Goal: Task Accomplishment & Management: Manage account settings

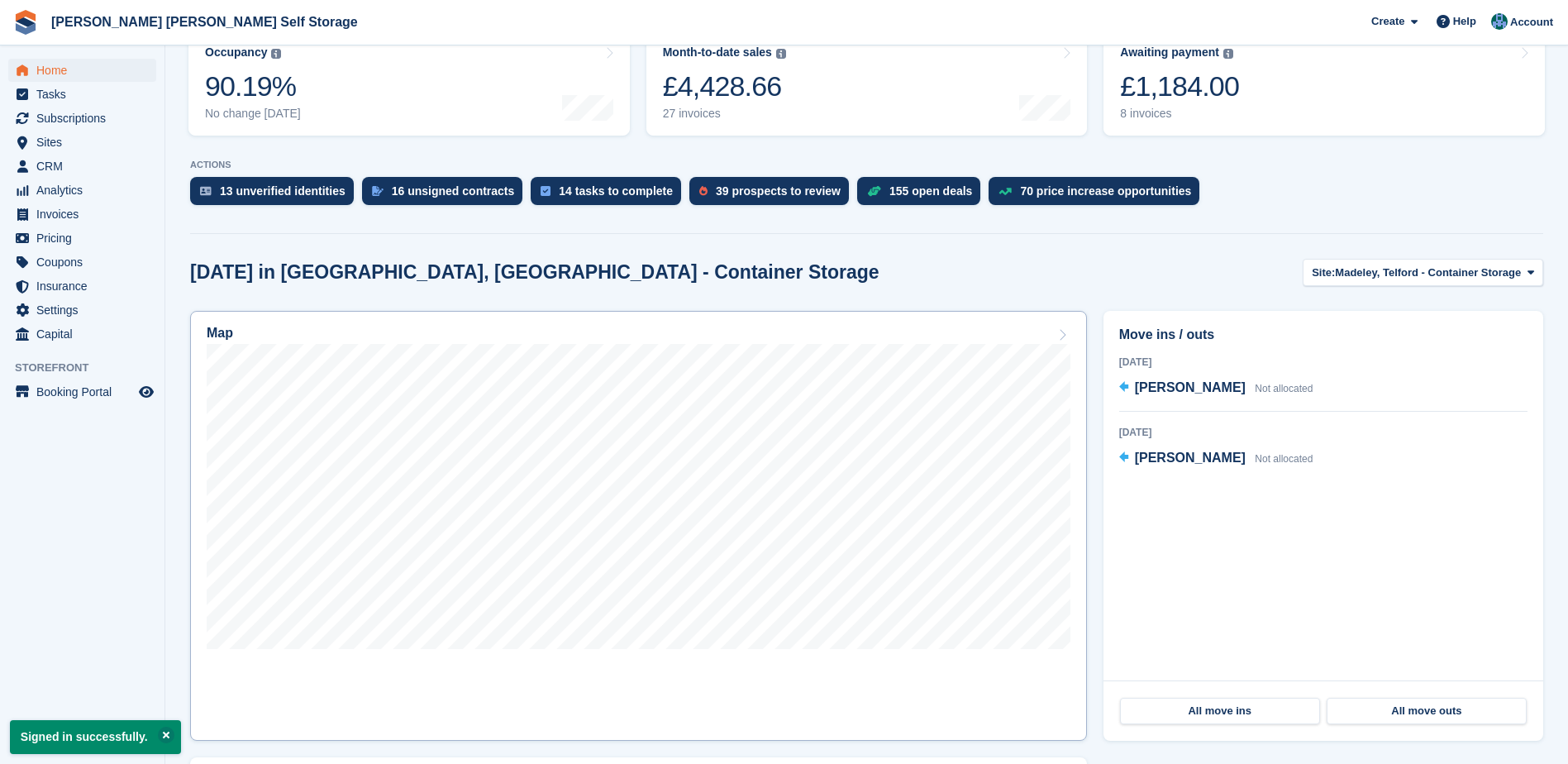
scroll to position [248, 0]
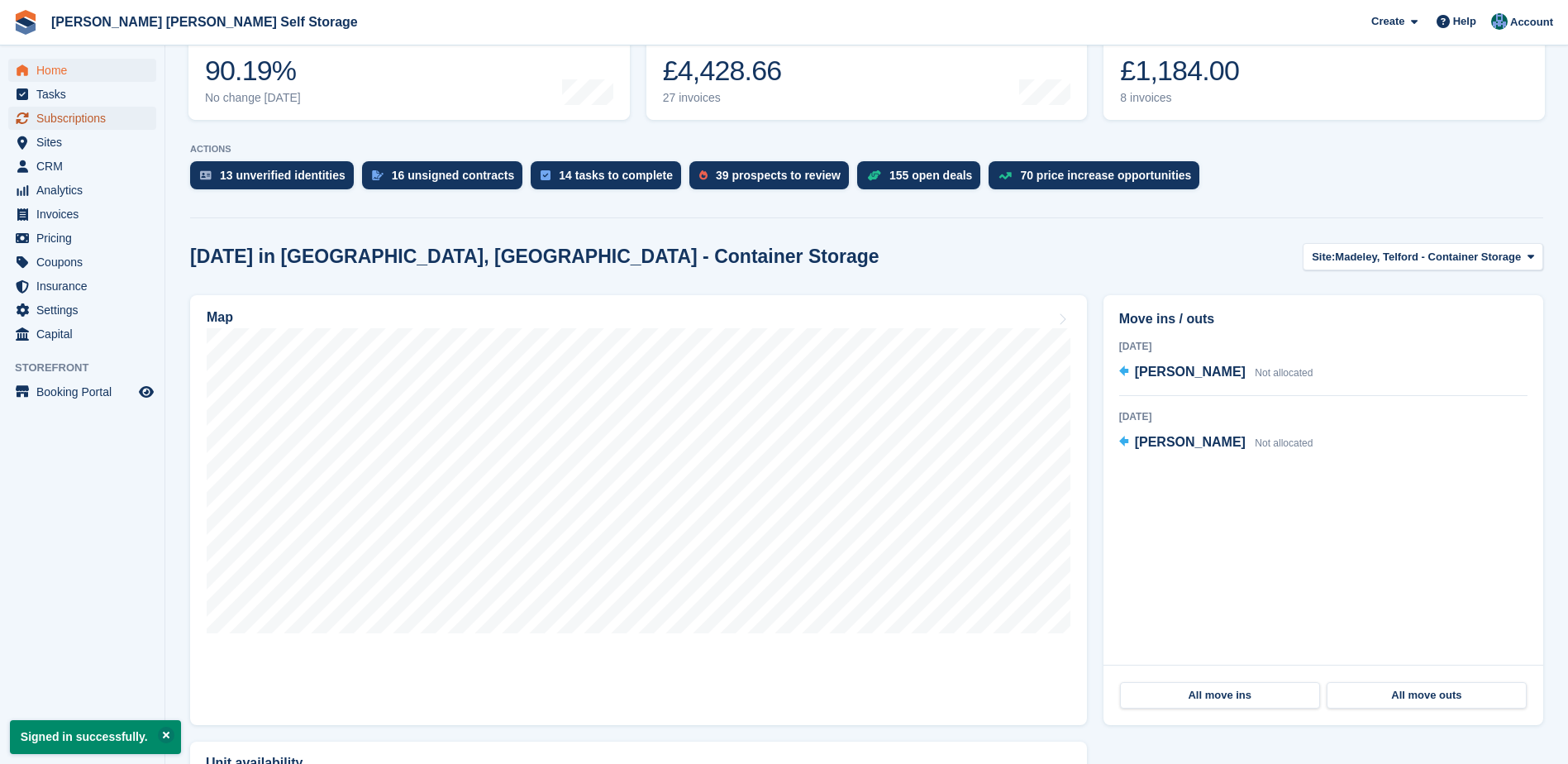
click at [54, 114] on span "Subscriptions" at bounding box center [86, 119] width 99 height 23
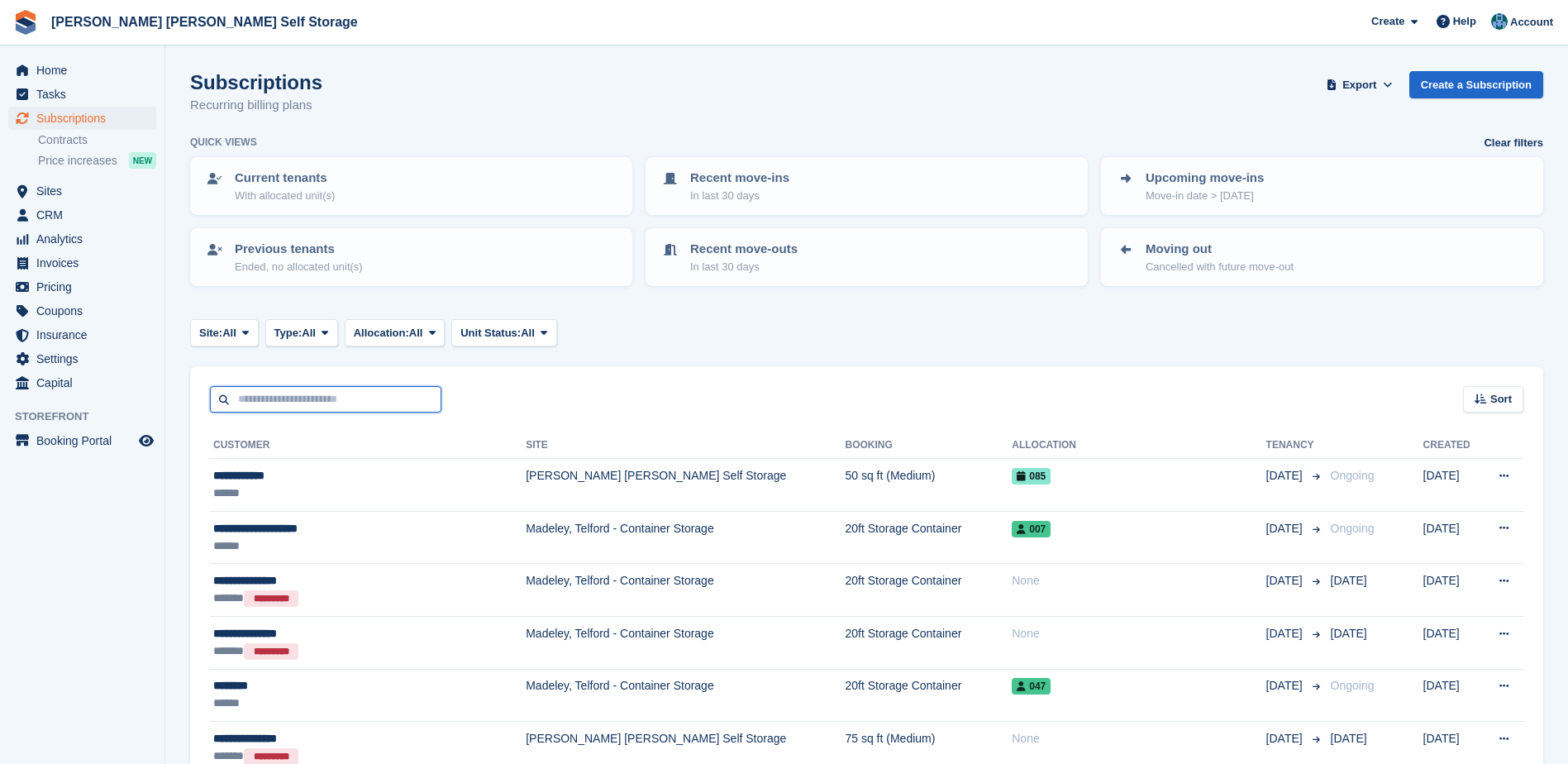
click at [332, 390] on input "text" at bounding box center [326, 400] width 231 height 28
drag, startPoint x: 119, startPoint y: 639, endPoint x: 50, endPoint y: 135, distance: 508.7
click at [119, 638] on aside "Home Tasks Subscriptions Subscriptions Subscriptions Contracts Price increases …" at bounding box center [82, 386] width 164 height 681
click at [66, 192] on span "Sites" at bounding box center [86, 191] width 99 height 23
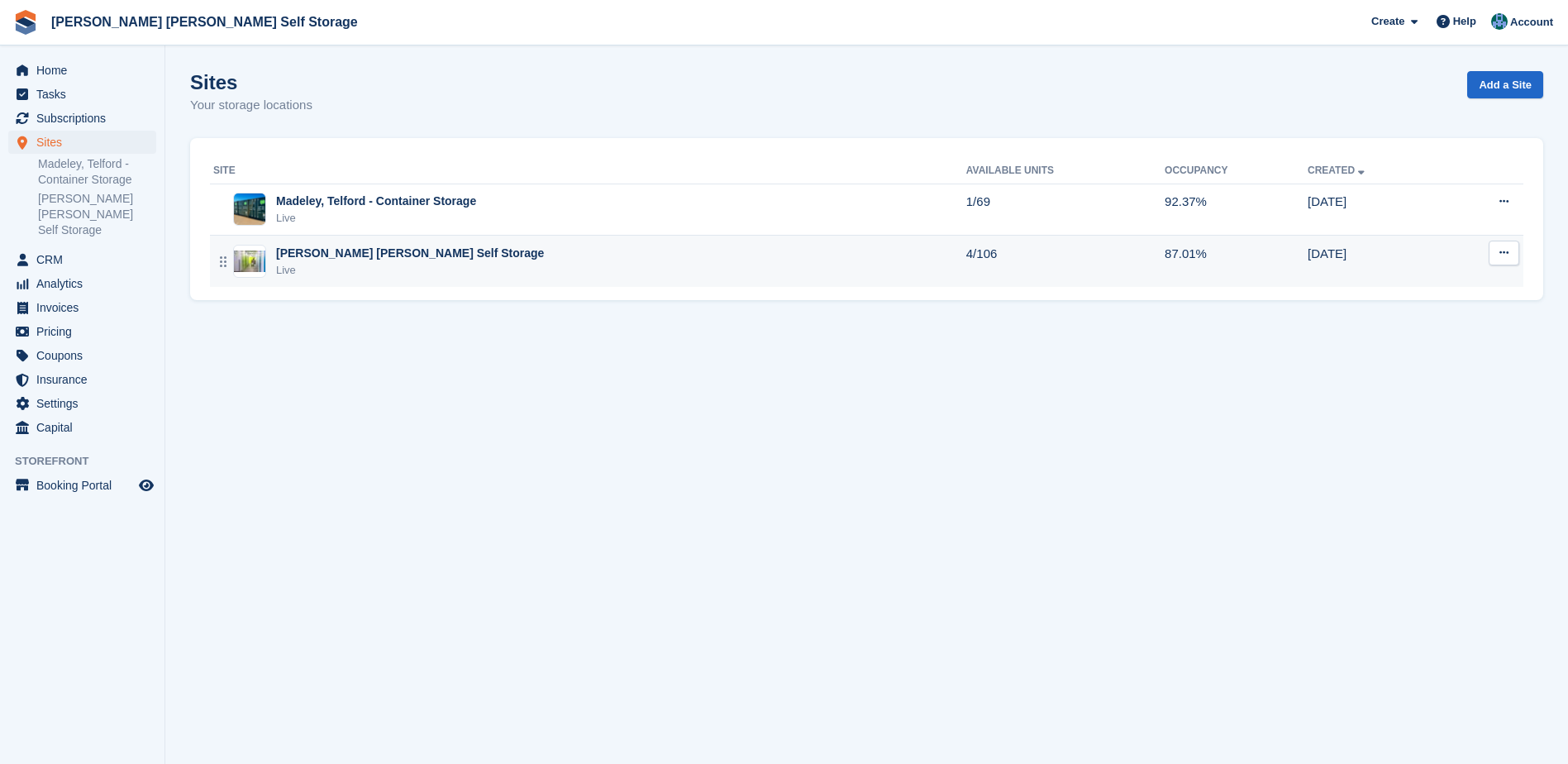
click at [373, 259] on div "[PERSON_NAME] [PERSON_NAME] Self Storage" at bounding box center [410, 253] width 268 height 17
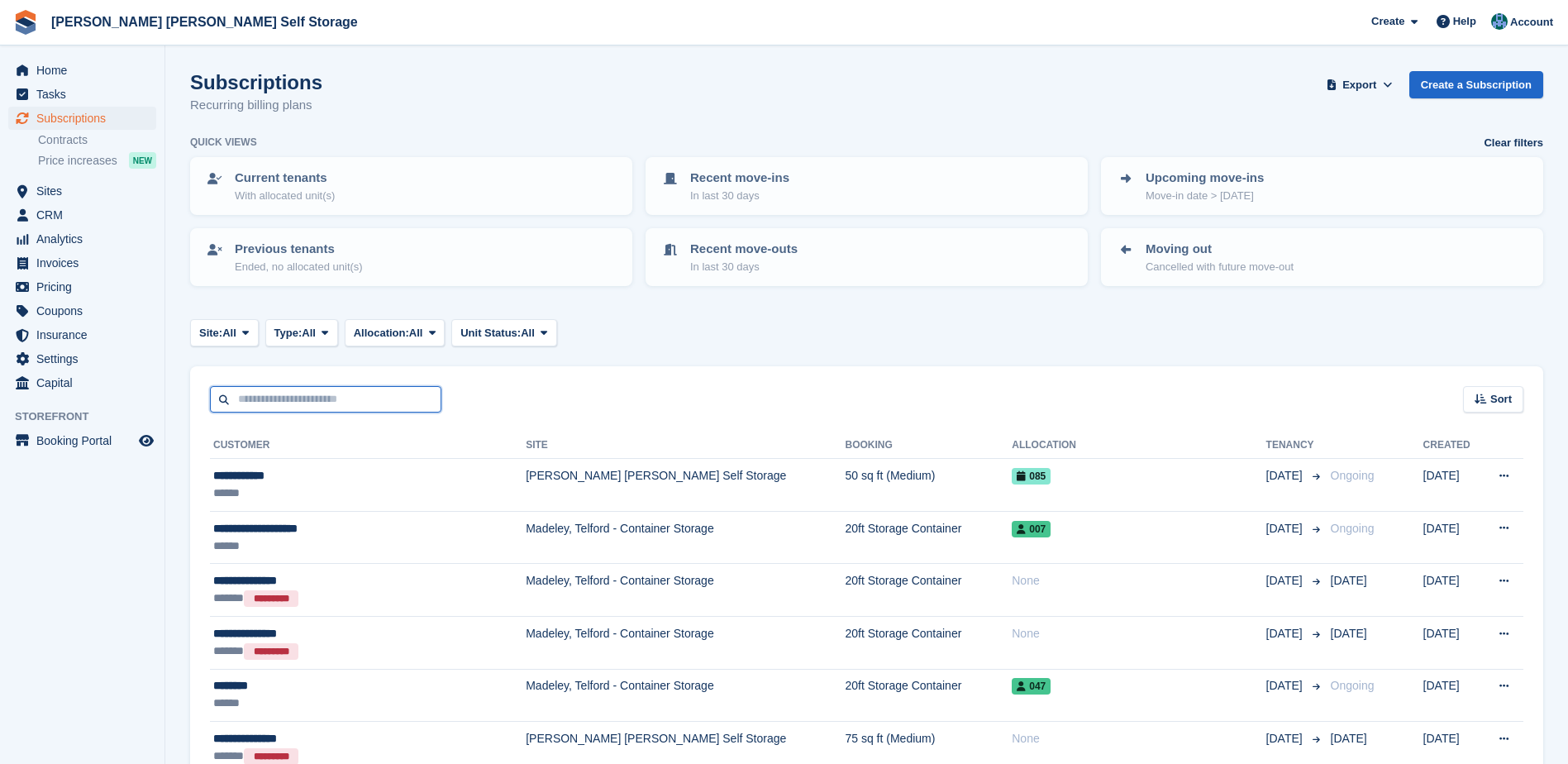
click at [316, 399] on input "text" at bounding box center [326, 400] width 231 height 28
type input "****"
